Goal: Task Accomplishment & Management: Use online tool/utility

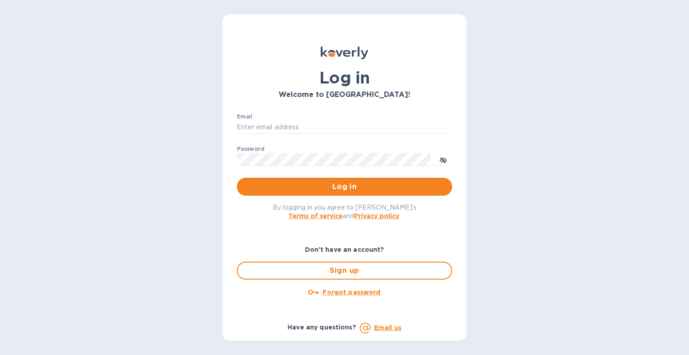
type input "[PERSON_NAME][EMAIL_ADDRESS][DOMAIN_NAME]"
click at [339, 186] on span "Log in" at bounding box center [344, 186] width 201 height 11
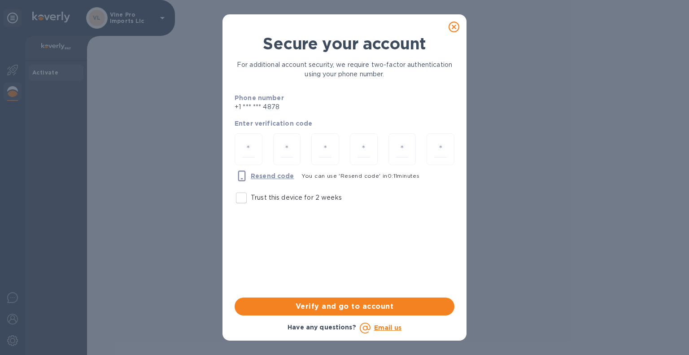
click at [242, 199] on input "Trust this device for 2 weeks" at bounding box center [241, 197] width 19 height 19
checkbox input "true"
click at [247, 144] on input "number" at bounding box center [248, 149] width 13 height 17
type input "4"
type input "0"
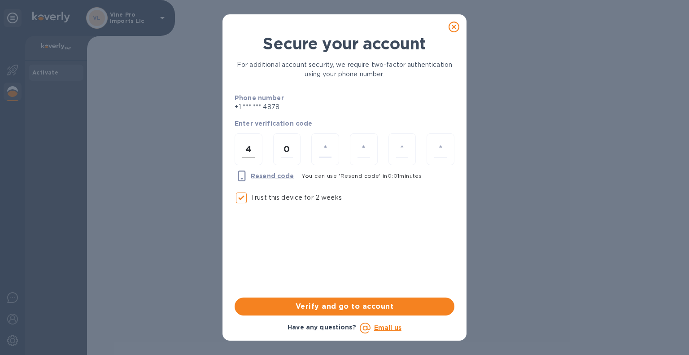
type input "4"
type input "3"
type input "1"
type input "6"
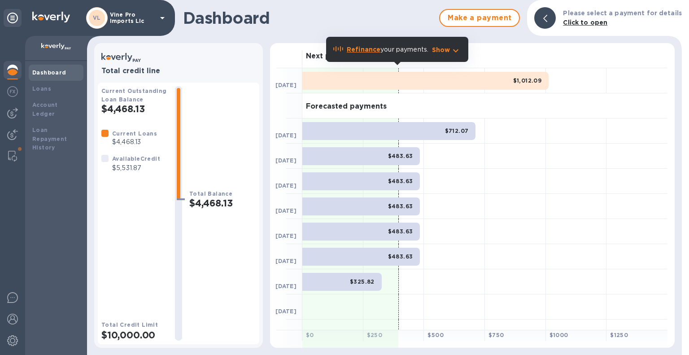
click at [41, 89] on b "Loans" at bounding box center [41, 88] width 19 height 7
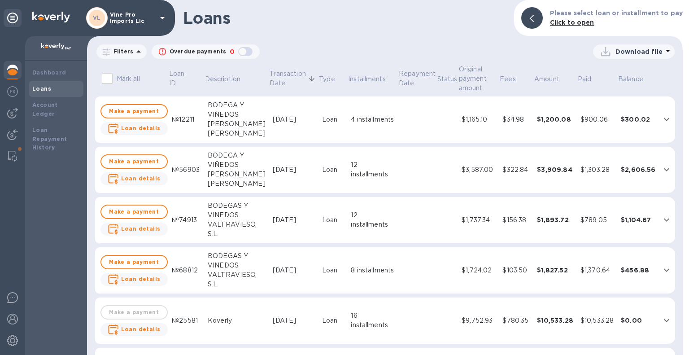
click at [14, 94] on img at bounding box center [12, 91] width 11 height 11
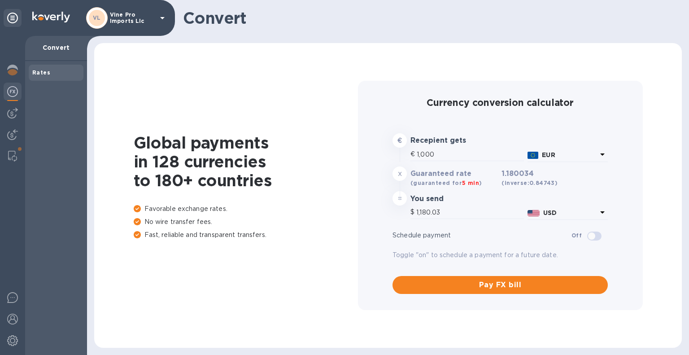
click at [14, 115] on img at bounding box center [12, 113] width 11 height 11
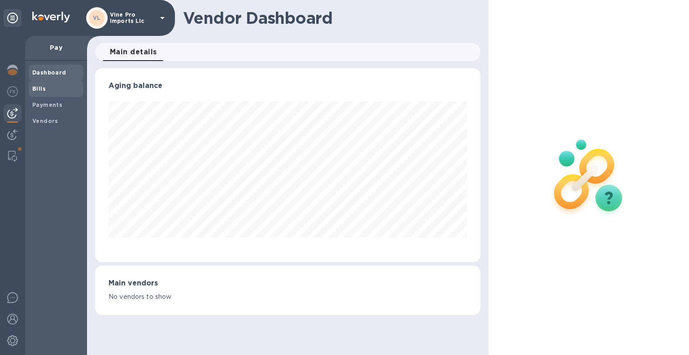
click at [43, 90] on b "Bills" at bounding box center [38, 88] width 13 height 7
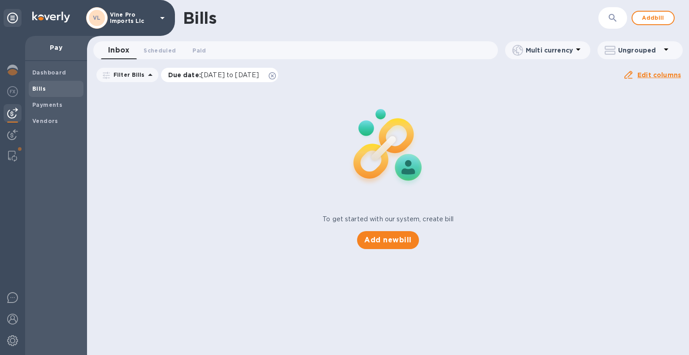
click at [276, 79] on icon at bounding box center [272, 75] width 7 height 7
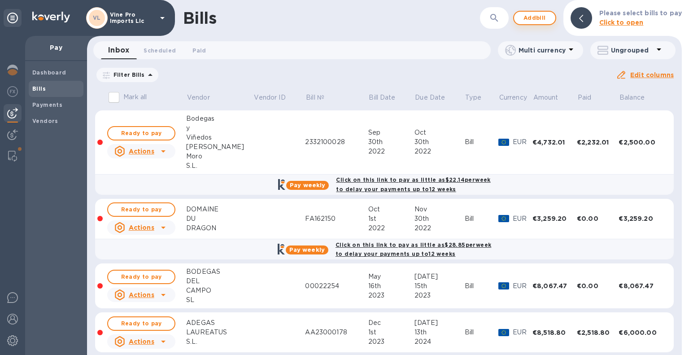
click at [540, 20] on span "Add bill" at bounding box center [534, 18] width 27 height 11
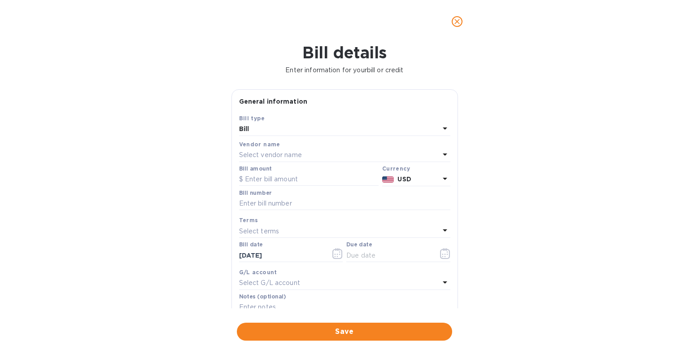
click at [295, 156] on p "Select vendor name" at bounding box center [270, 154] width 63 height 9
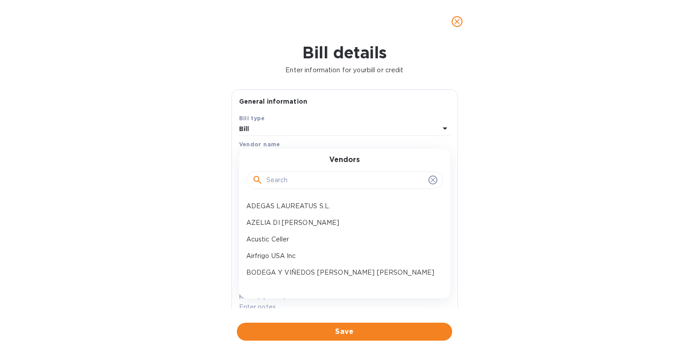
click at [338, 182] on input "text" at bounding box center [345, 180] width 158 height 13
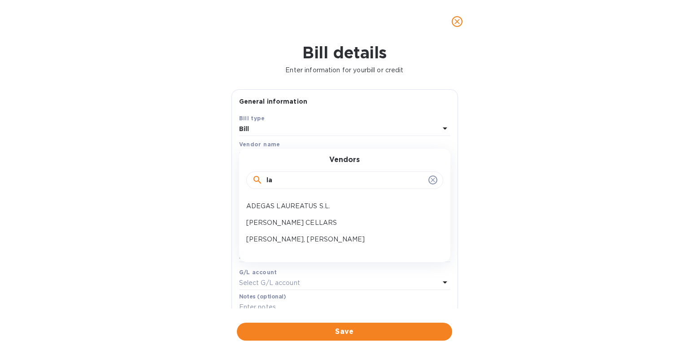
type input "la"
click at [430, 181] on icon at bounding box center [432, 180] width 4 height 4
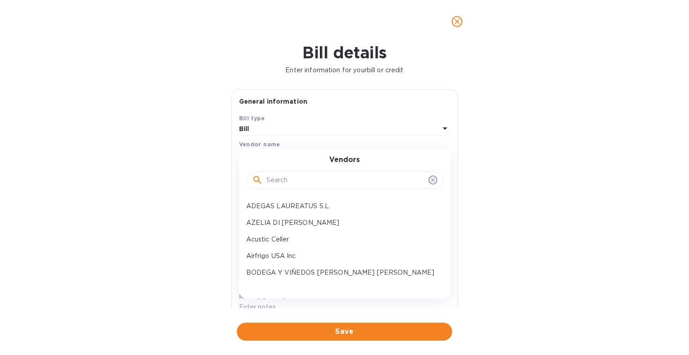
click at [457, 22] on icon "close" at bounding box center [456, 21] width 5 height 5
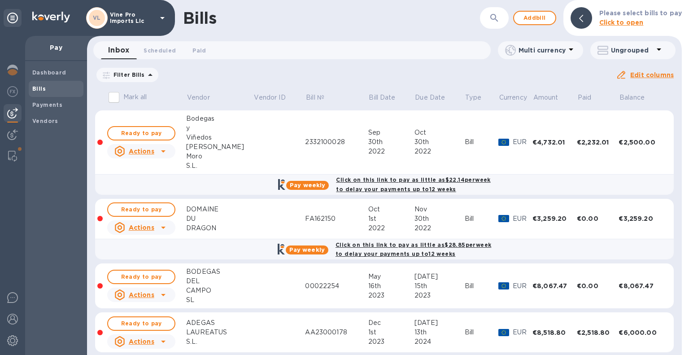
click at [51, 121] on b "Vendors" at bounding box center [45, 120] width 26 height 7
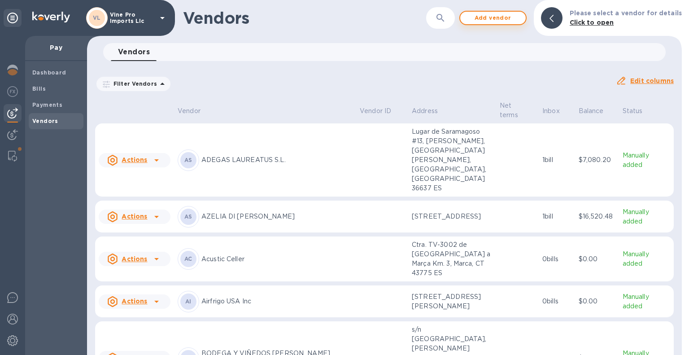
click at [507, 21] on span "Add vendor" at bounding box center [492, 18] width 51 height 11
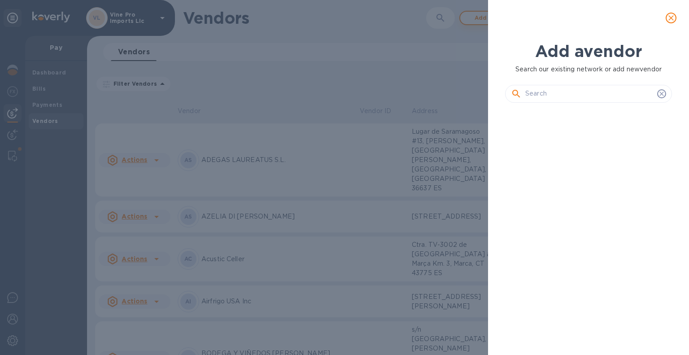
scroll to position [214, 170]
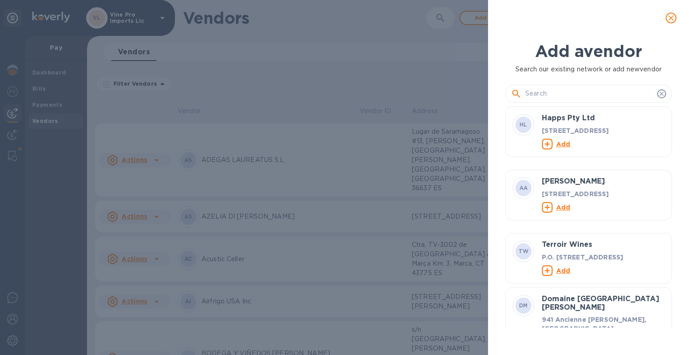
click at [564, 92] on input "text" at bounding box center [589, 93] width 128 height 13
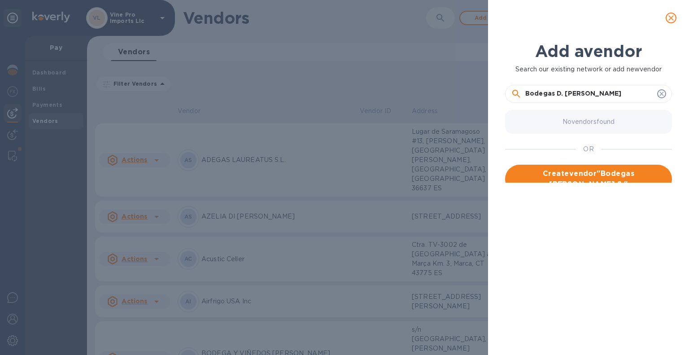
type input "Bodegas D. Mateos S.L."
click at [609, 180] on span "Create vendor " Bodegas D. Mateos S.L. "" at bounding box center [588, 179] width 152 height 22
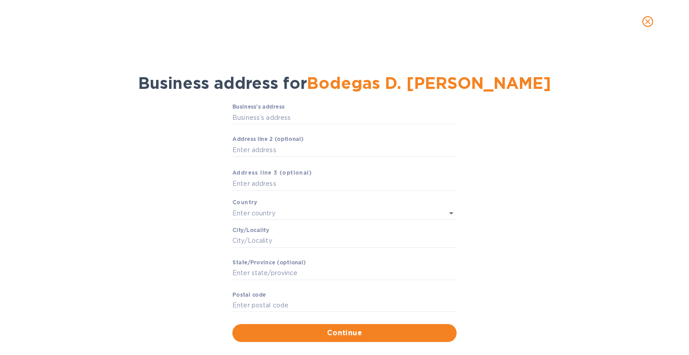
click at [277, 106] on label "Business’s аddress" at bounding box center [258, 106] width 52 height 5
click at [277, 111] on input "Business’s аddress" at bounding box center [344, 117] width 224 height 13
type input "1 Calle Carrasquilla"
type input "Spain"
type input "Aldeanueva de Ebro"
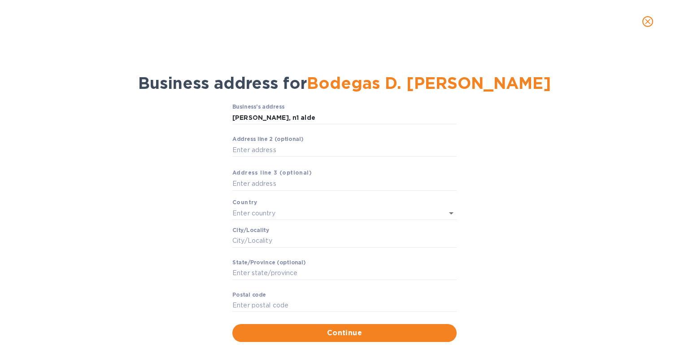
type input "RI"
type input "26559"
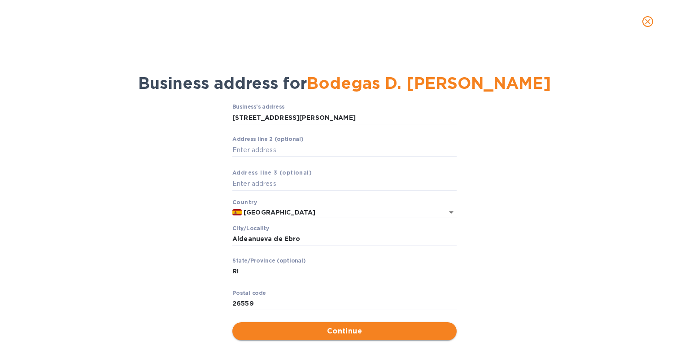
click at [385, 327] on span "Continue" at bounding box center [344, 331] width 210 height 11
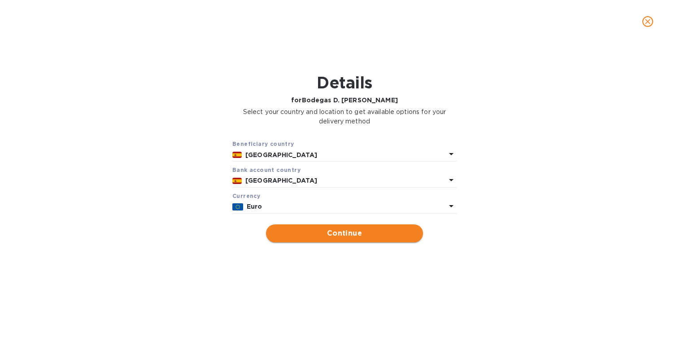
click at [355, 227] on button "Continue" at bounding box center [344, 233] width 157 height 18
type input "Bodegas D. Mateos S.L."
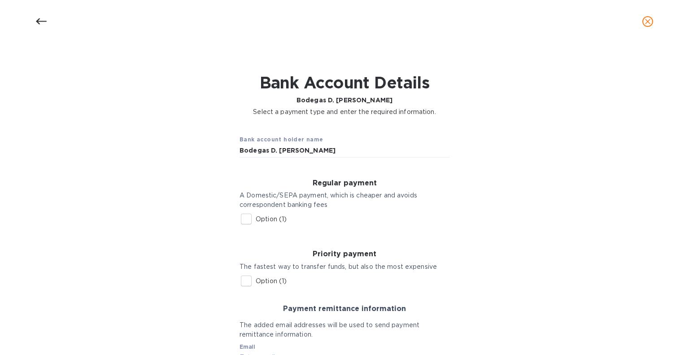
click at [247, 214] on input "Option (1)" at bounding box center [246, 218] width 19 height 19
checkbox input "true"
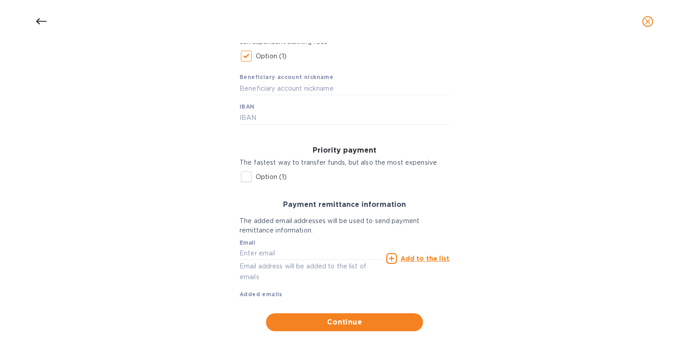
scroll to position [167, 0]
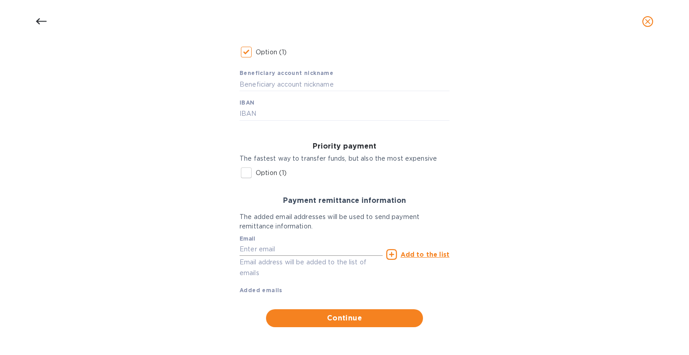
click at [282, 245] on input "text" at bounding box center [310, 249] width 143 height 13
click at [296, 245] on input "text" at bounding box center [310, 249] width 143 height 13
paste input "65612 RITME NEGRE RED WINE 12x750ml"
type input "6"
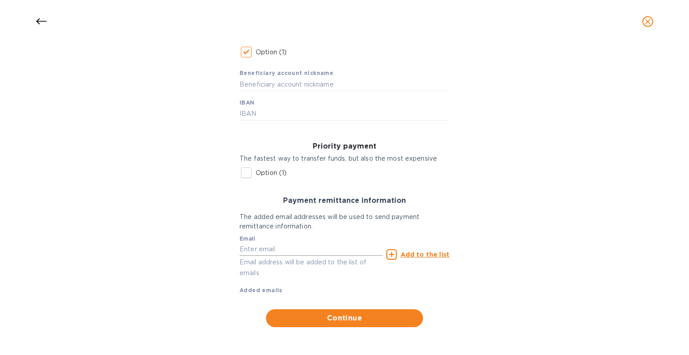
click at [271, 248] on input "text" at bounding box center [310, 249] width 143 height 13
paste input "65612 RITME NEGRE RED WINE 12x750ml"
type input "6"
click at [284, 248] on input "text" at bounding box center [310, 249] width 143 height 13
type input "administracion@bodegasmateos.com"
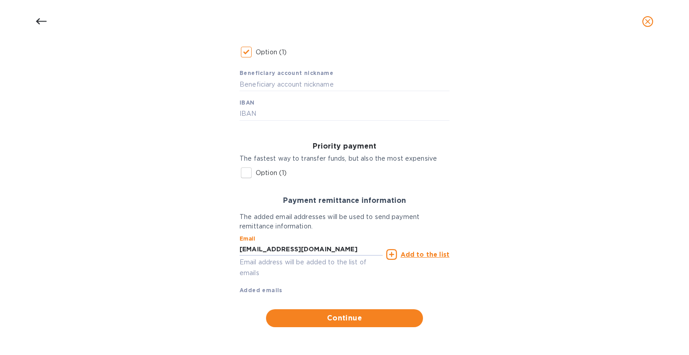
click at [418, 254] on u "Add to the list" at bounding box center [424, 254] width 49 height 7
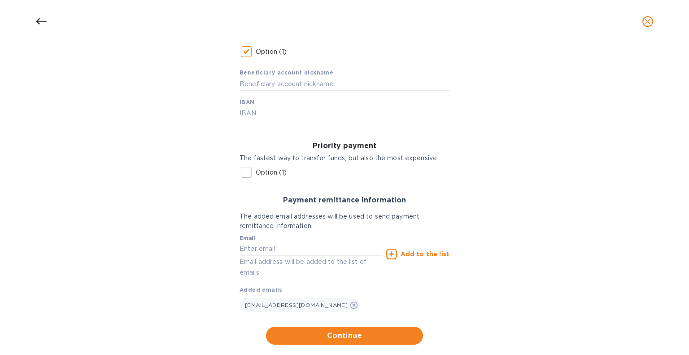
click at [307, 248] on input "text" at bounding box center [310, 248] width 143 height 13
type input "john@mossawines.com"
click at [427, 254] on u "Add to the list" at bounding box center [424, 253] width 49 height 7
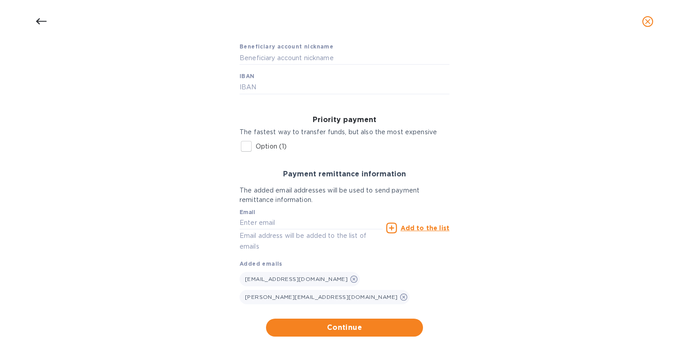
scroll to position [203, 0]
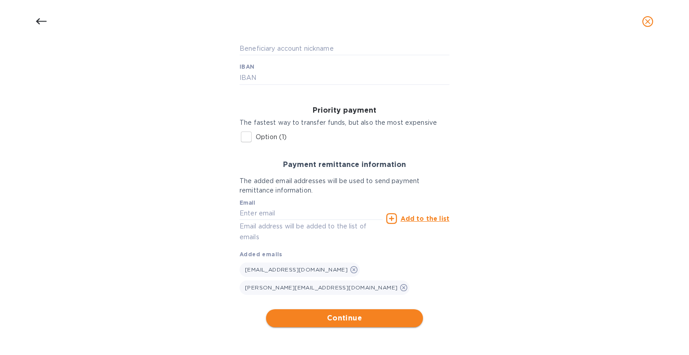
click at [391, 317] on span "Continue" at bounding box center [344, 318] width 143 height 11
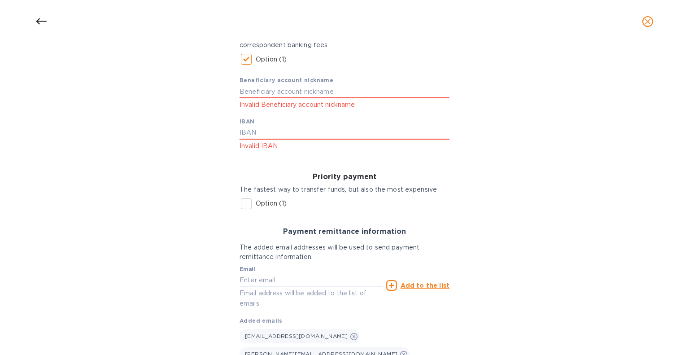
scroll to position [159, 0]
click at [313, 90] on input "text" at bounding box center [344, 91] width 210 height 13
type input "Bodegas D. Mateos"
click at [299, 132] on input "text" at bounding box center [344, 132] width 210 height 13
click at [300, 132] on input "text" at bounding box center [344, 132] width 210 height 13
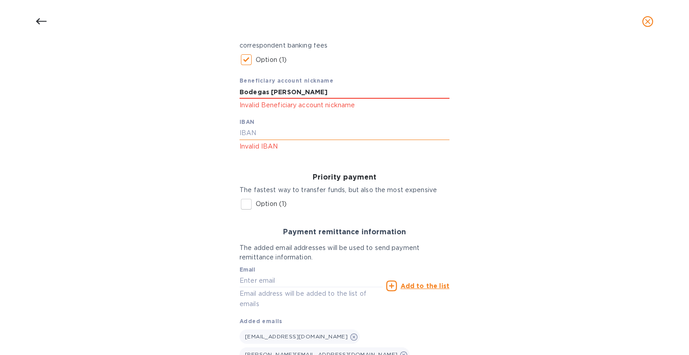
paste input "ES49 0128 0440 5101 0002 9964"
type input "ES4901280440510100029964"
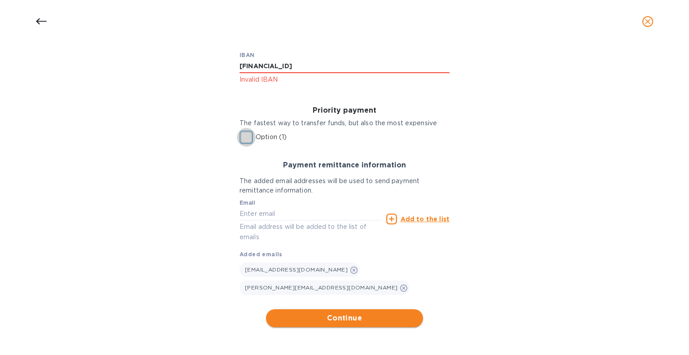
click at [391, 317] on span "Continue" at bounding box center [344, 318] width 143 height 11
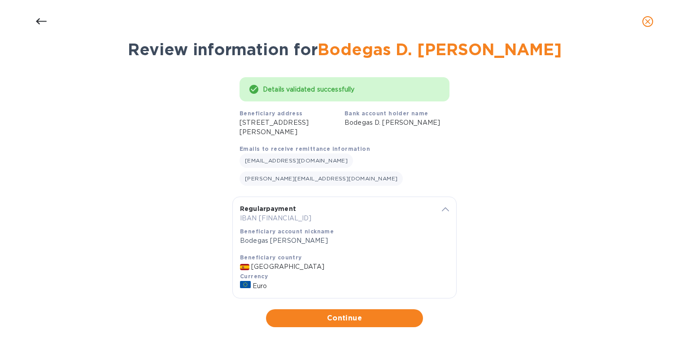
scroll to position [16, 0]
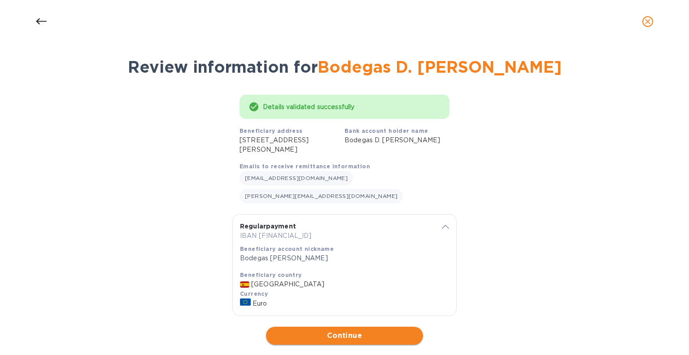
click at [365, 330] on span "Continue" at bounding box center [344, 335] width 143 height 11
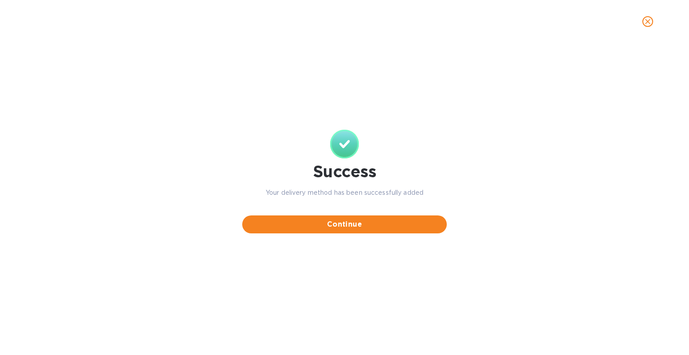
scroll to position [0, 0]
click at [357, 223] on span "Continue" at bounding box center [344, 224] width 190 height 11
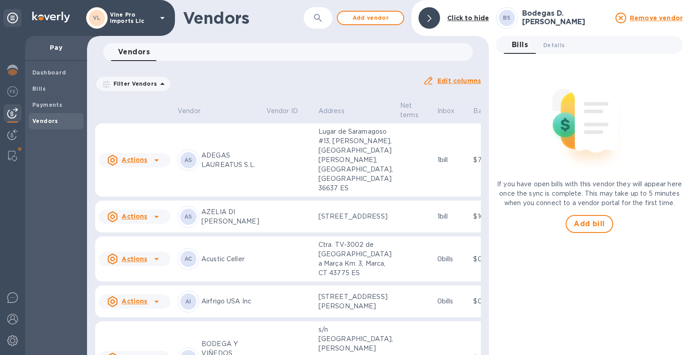
click at [52, 83] on div "Bills" at bounding box center [56, 89] width 55 height 16
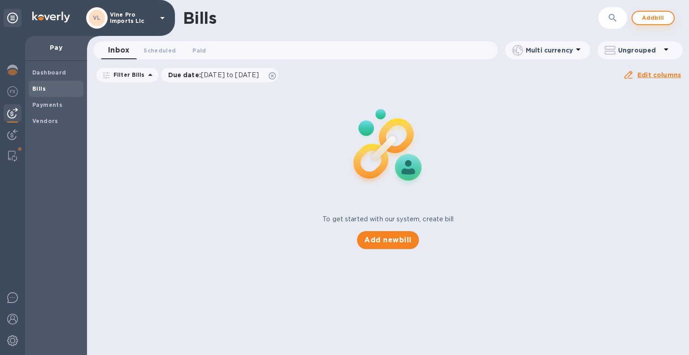
click at [661, 15] on span "Add bill" at bounding box center [652, 18] width 27 height 11
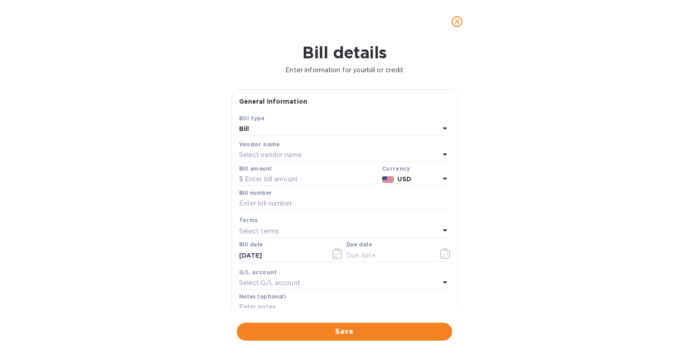
click at [298, 150] on div "Select vendor name" at bounding box center [339, 155] width 200 height 13
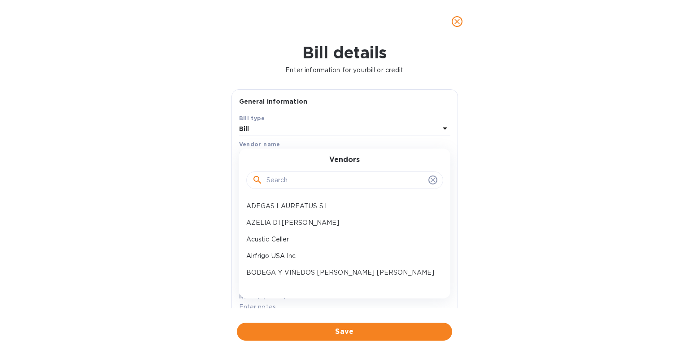
click at [297, 179] on input "text" at bounding box center [345, 180] width 158 height 13
type input "bodegas"
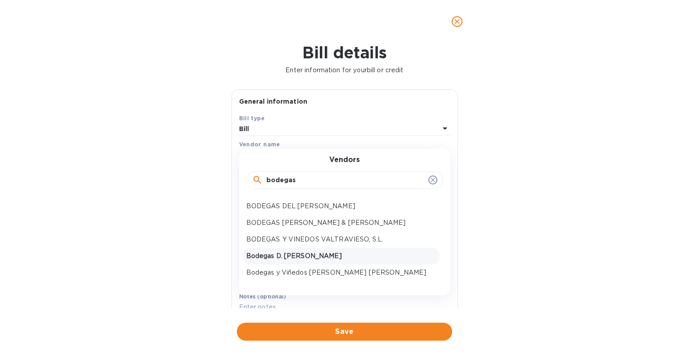
click at [312, 253] on p "Bodegas D. Mateos S.L." at bounding box center [341, 255] width 190 height 9
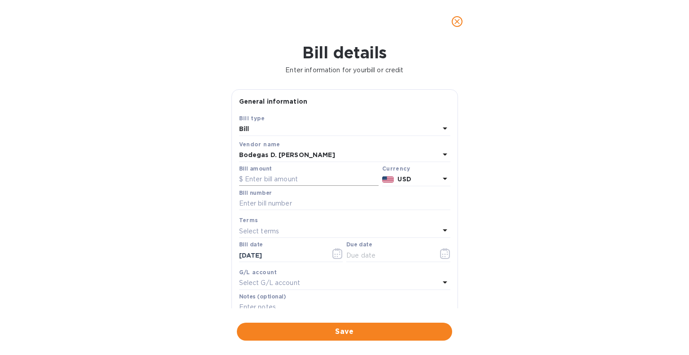
click at [285, 178] on input "text" at bounding box center [308, 179] width 139 height 13
type input "9,427.20"
click at [405, 178] on b "USD" at bounding box center [403, 178] width 13 height 7
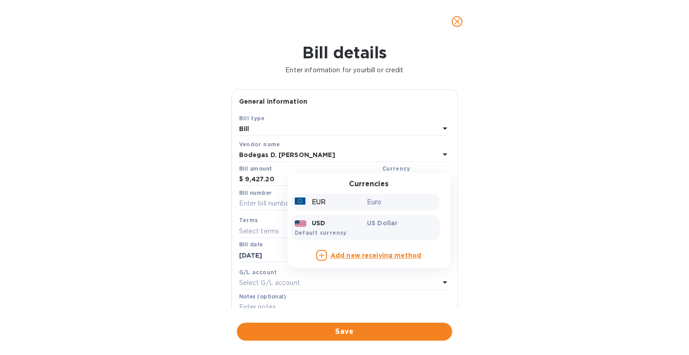
click at [321, 200] on div "EUR" at bounding box center [329, 201] width 73 height 13
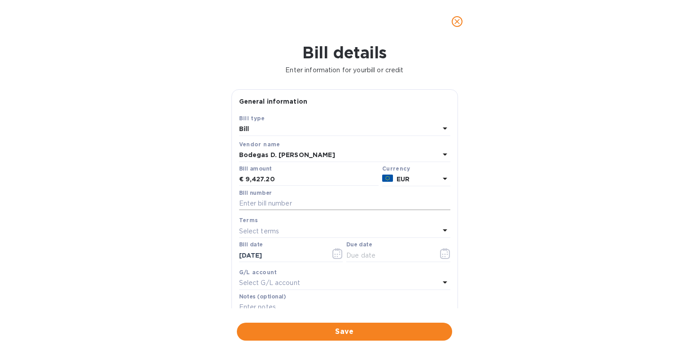
click at [287, 200] on input "text" at bounding box center [344, 203] width 211 height 13
click at [284, 202] on input "text" at bounding box center [344, 203] width 211 height 13
paste input "25/02/2"
type input "25/02/2"
click at [289, 227] on div "Select terms" at bounding box center [339, 231] width 200 height 13
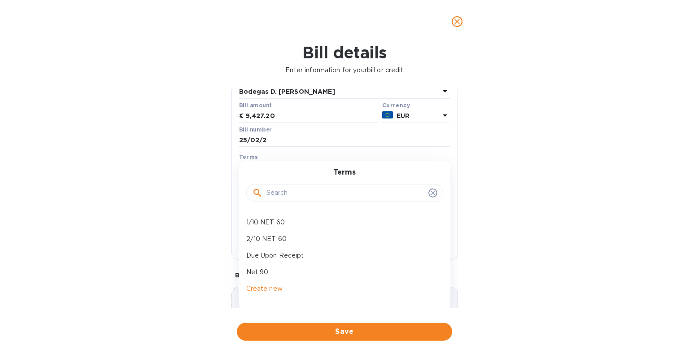
scroll to position [63, 0]
click at [265, 275] on p "Net 90" at bounding box center [341, 271] width 190 height 9
type input "11/13/2025"
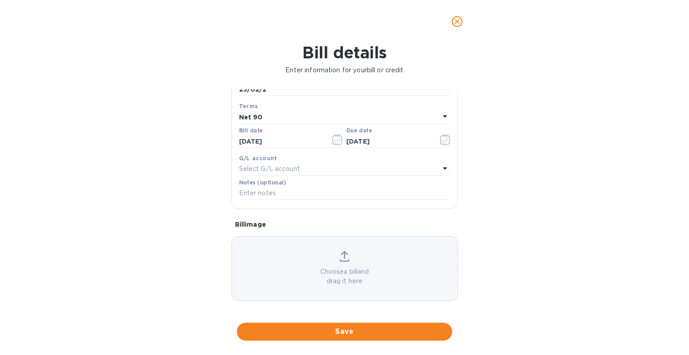
scroll to position [115, 0]
click at [293, 138] on input "08/15/2025" at bounding box center [281, 139] width 85 height 13
click at [336, 135] on icon "button" at bounding box center [337, 138] width 10 height 11
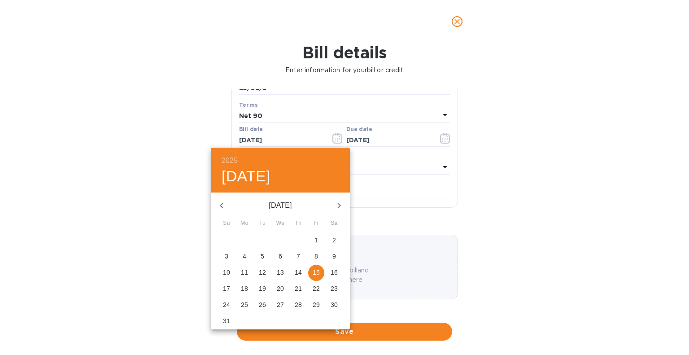
click at [227, 198] on button "button" at bounding box center [222, 206] width 22 height 22
click at [222, 199] on button "button" at bounding box center [222, 206] width 22 height 22
click at [220, 201] on icon "button" at bounding box center [221, 205] width 11 height 11
click at [221, 205] on icon "button" at bounding box center [221, 205] width 11 height 11
click at [219, 202] on icon "button" at bounding box center [221, 205] width 11 height 11
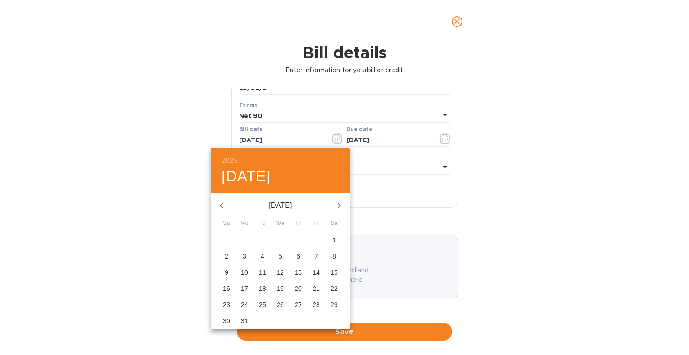
click at [224, 203] on icon "button" at bounding box center [221, 205] width 11 height 11
click at [222, 206] on icon "button" at bounding box center [221, 205] width 11 height 11
click at [280, 304] on p "29" at bounding box center [280, 304] width 7 height 9
type input "01/29/2025"
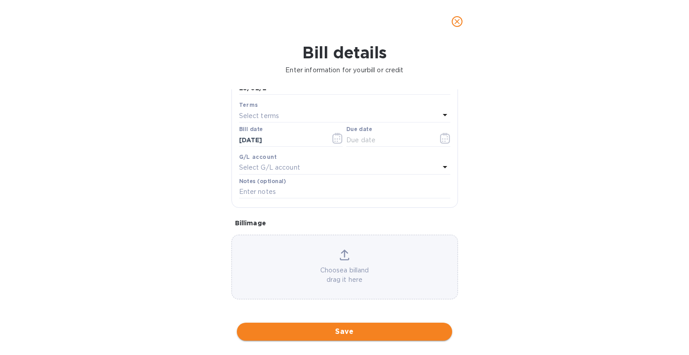
click at [378, 331] on span "Save" at bounding box center [344, 331] width 201 height 11
click at [444, 139] on icon "button" at bounding box center [445, 138] width 10 height 11
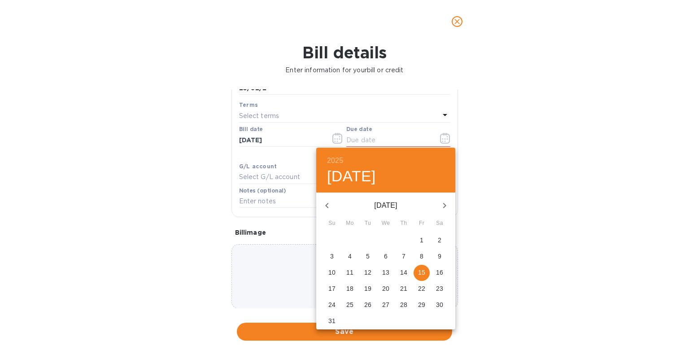
click at [443, 202] on icon "button" at bounding box center [444, 205] width 11 height 11
click at [326, 205] on icon "button" at bounding box center [326, 205] width 11 height 11
click at [421, 301] on p "29" at bounding box center [421, 304] width 7 height 9
type input "08/29/2025"
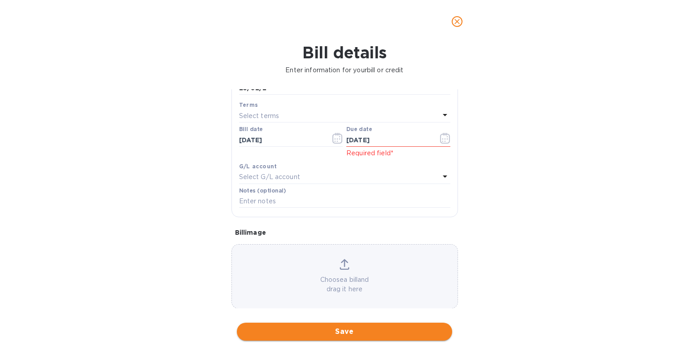
click at [385, 329] on span "Save" at bounding box center [344, 331] width 201 height 11
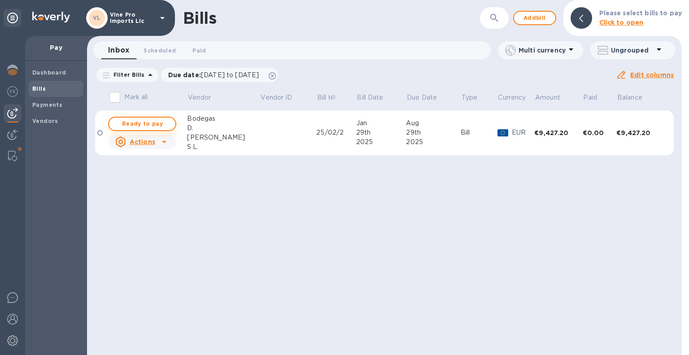
click at [164, 123] on span "Ready to pay" at bounding box center [142, 123] width 52 height 11
checkbox input "true"
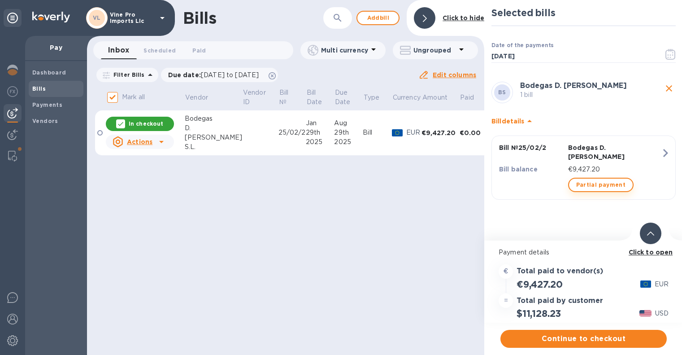
click at [599, 179] on span "Partial payment" at bounding box center [600, 184] width 49 height 11
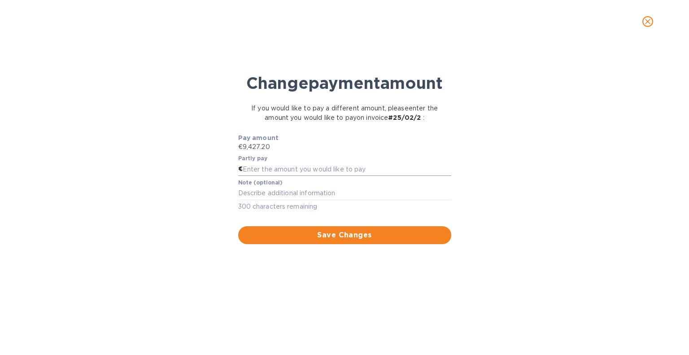
click at [285, 167] on input "text" at bounding box center [347, 168] width 208 height 13
type input "4,427.20"
click at [293, 191] on textarea at bounding box center [344, 193] width 213 height 8
click at [364, 232] on span "Save Changes" at bounding box center [344, 235] width 199 height 11
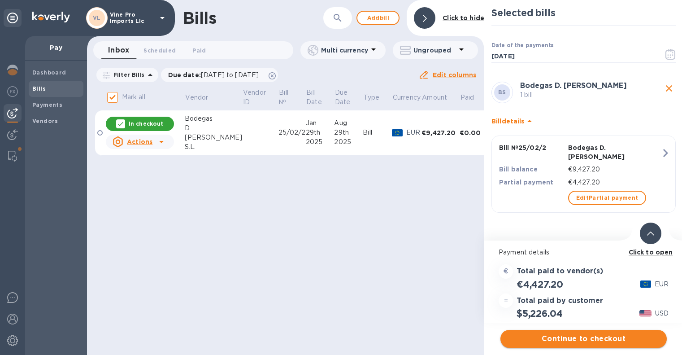
click at [600, 334] on span "Continue to checkout" at bounding box center [584, 338] width 152 height 11
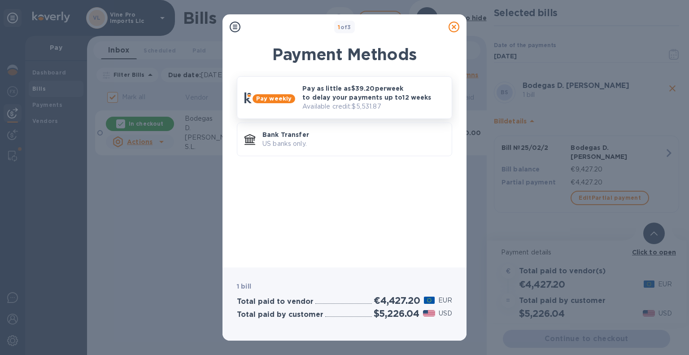
click at [349, 95] on p "Pay as little as $39.20 per week to delay your payments up to 12 weeks" at bounding box center [373, 93] width 142 height 18
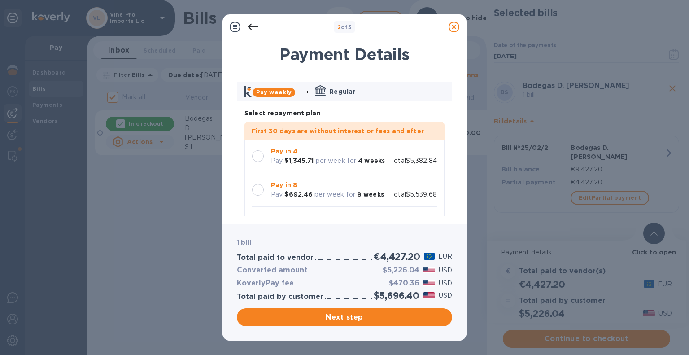
scroll to position [37, 0]
click at [261, 157] on div at bounding box center [258, 156] width 12 height 12
click at [258, 188] on div at bounding box center [258, 189] width 12 height 12
click at [263, 155] on div at bounding box center [258, 156] width 12 height 12
click at [381, 314] on span "Next step" at bounding box center [344, 317] width 201 height 11
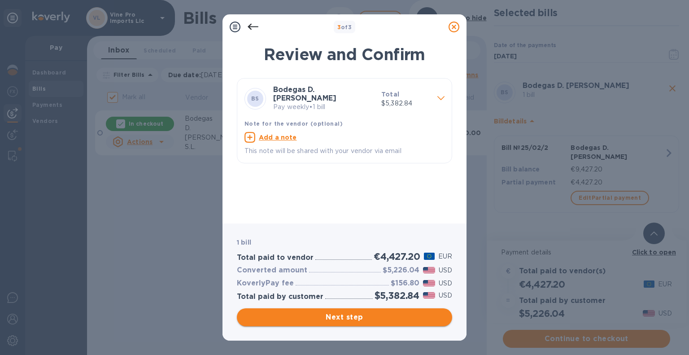
click at [382, 315] on span "Next step" at bounding box center [344, 317] width 201 height 11
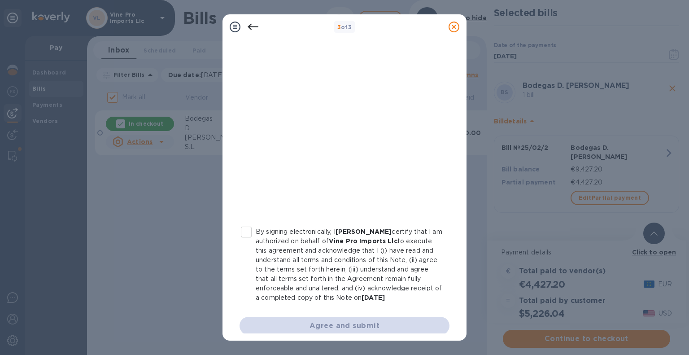
scroll to position [156, 0]
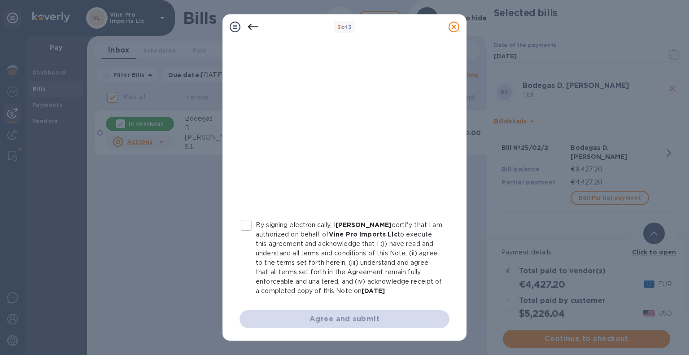
click at [252, 216] on input "By signing electronically, I Octavio Polanco certify that I am authorized on be…" at bounding box center [246, 225] width 19 height 19
checkbox input "true"
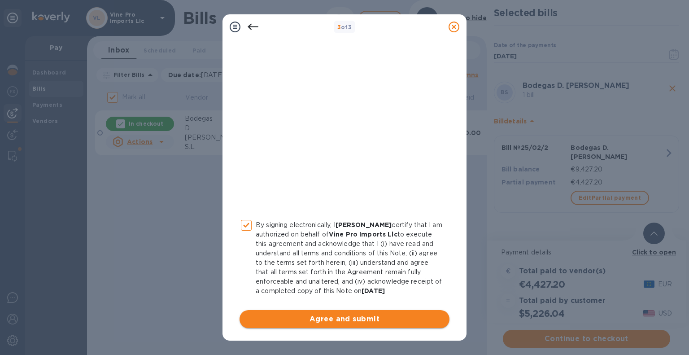
click at [390, 317] on span "Agree and submit" at bounding box center [344, 318] width 195 height 11
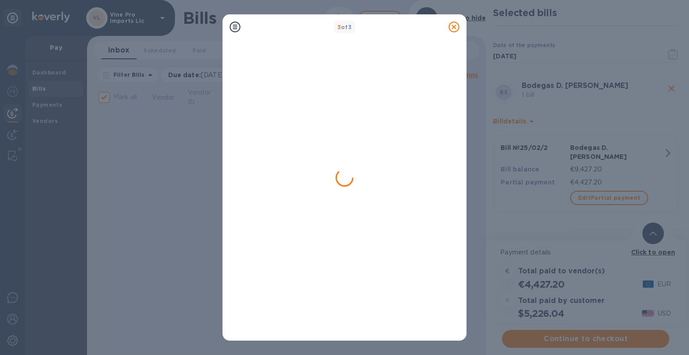
checkbox input "false"
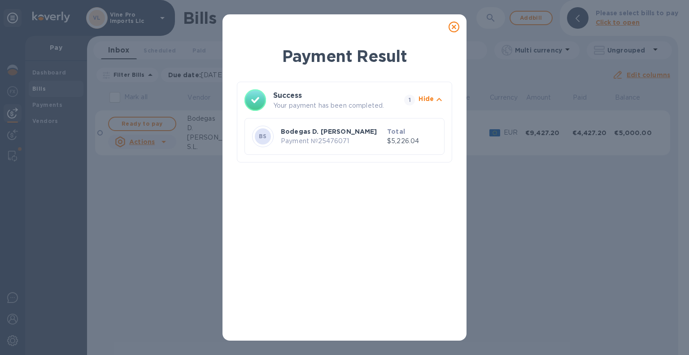
click at [457, 28] on icon at bounding box center [453, 27] width 11 height 11
